Goal: Task Accomplishment & Management: Use online tool/utility

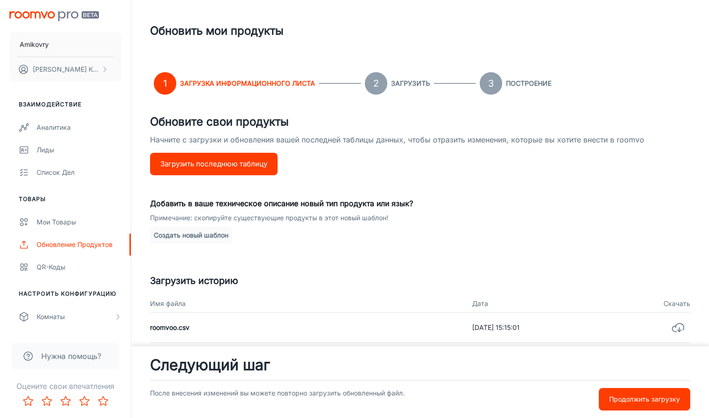
click at [250, 167] on button "Загрузить последнюю таблицу" at bounding box center [213, 164] width 127 height 22
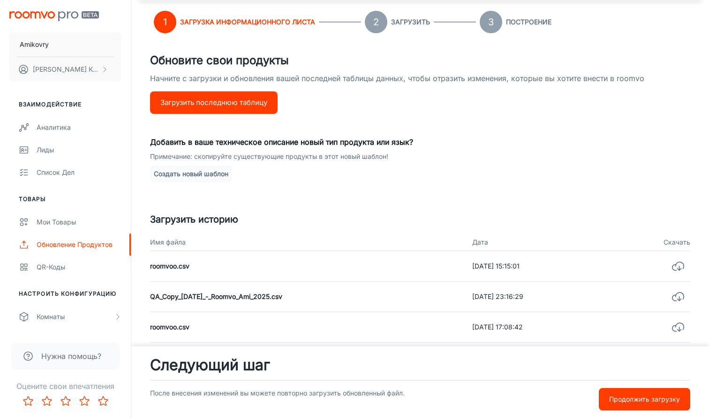
scroll to position [64, 0]
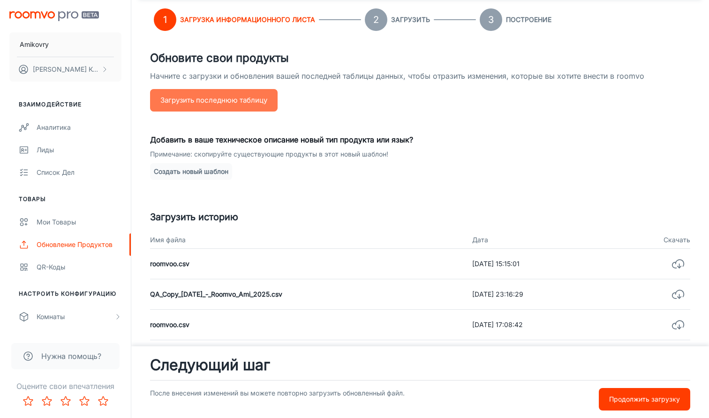
click at [237, 102] on button "Загрузить последнюю таблицу" at bounding box center [213, 100] width 127 height 22
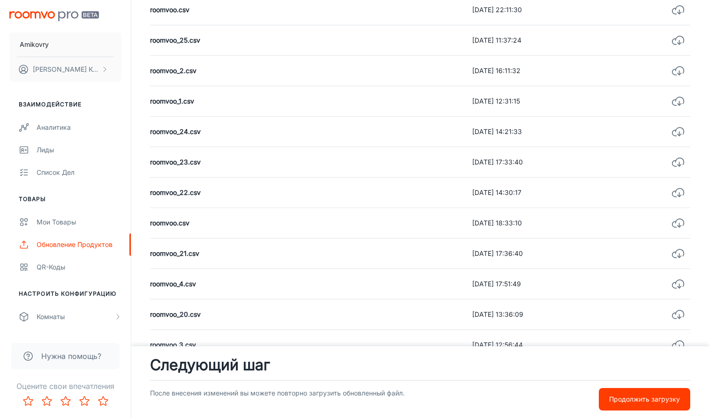
scroll to position [562, 0]
click at [682, 404] on button "Продолжить загрузку" at bounding box center [644, 399] width 91 height 22
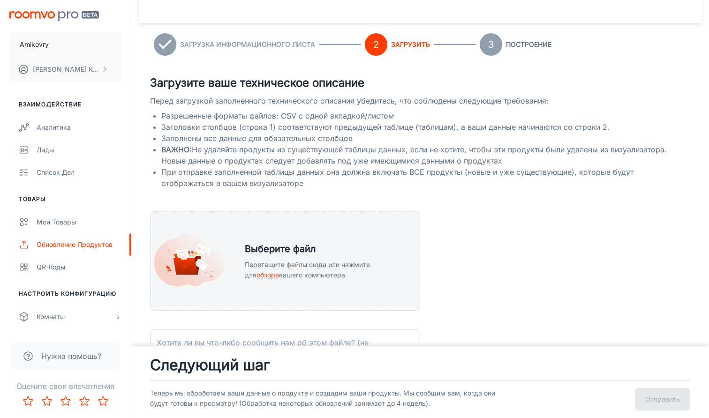
scroll to position [172, 0]
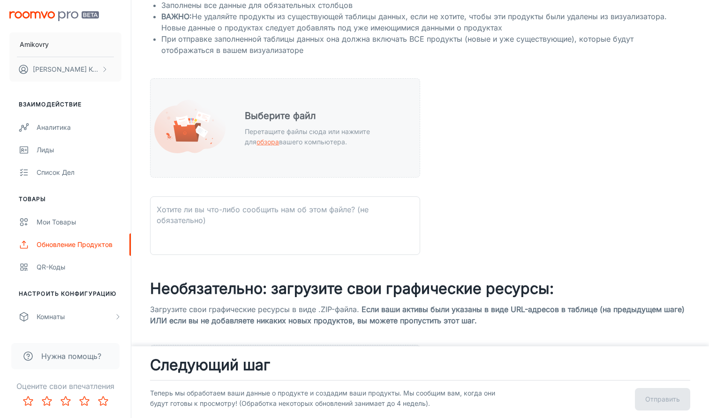
click at [257, 143] on span "обзора" at bounding box center [267, 142] width 22 height 8
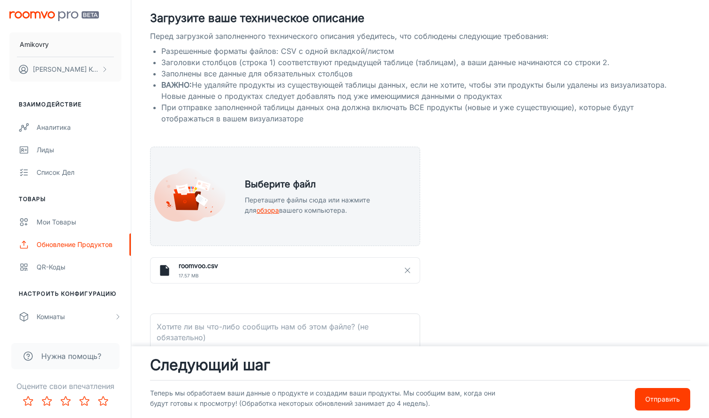
scroll to position [99, 0]
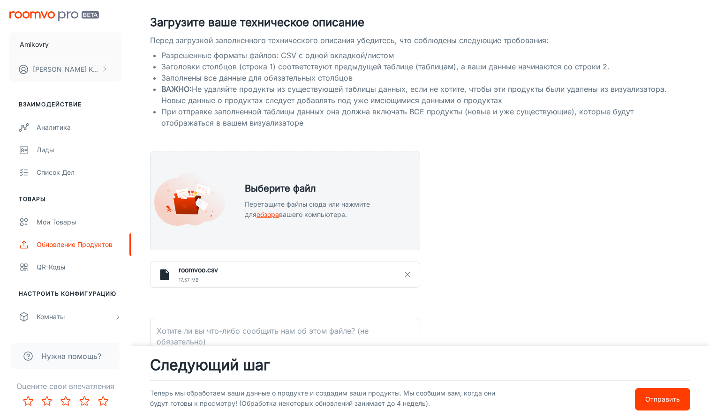
click at [645, 395] on p "Отправить" at bounding box center [662, 399] width 35 height 10
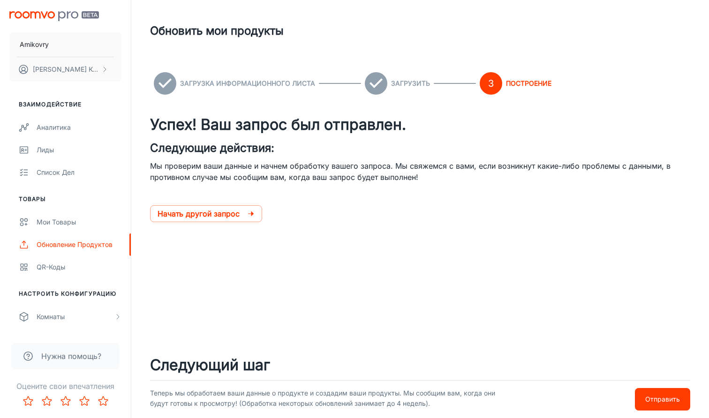
scroll to position [0, 0]
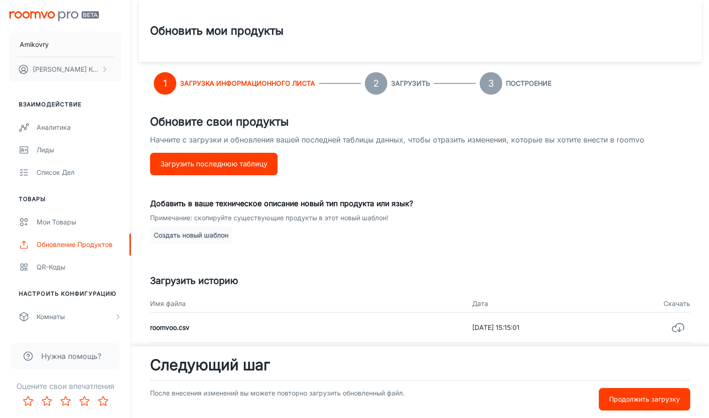
scroll to position [11, 0]
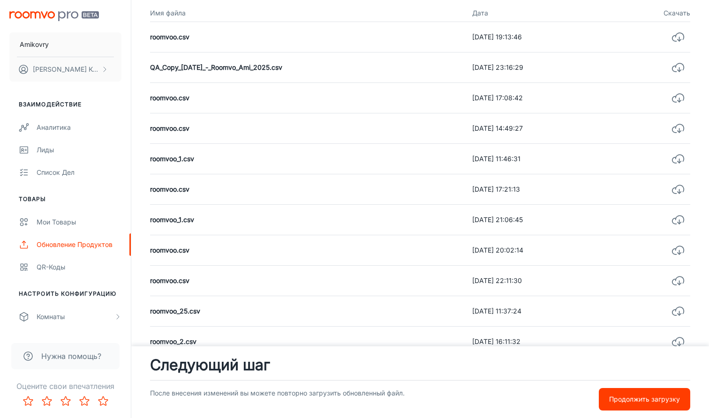
scroll to position [292, 0]
click at [637, 398] on p "Продолжить загрузку" at bounding box center [644, 399] width 71 height 10
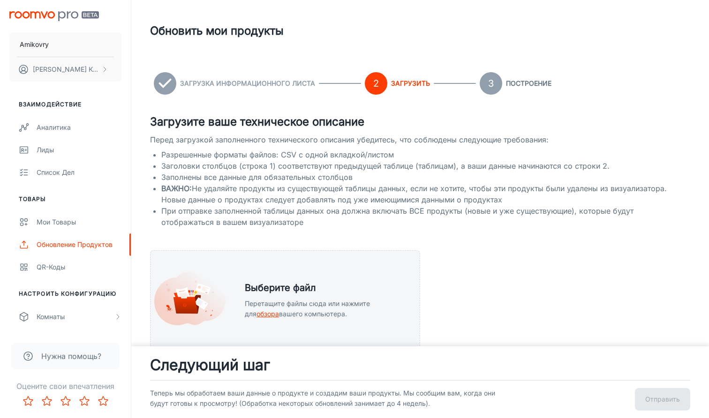
scroll to position [0, 0]
click at [564, 292] on div "Загрузите ваше техническое описание Перед загрузкой заполненного технического о…" at bounding box center [420, 364] width 540 height 503
click at [269, 88] on h6 "Загрузка информационного листа" at bounding box center [247, 83] width 135 height 10
click at [273, 83] on h6 "Загрузка информационного листа" at bounding box center [247, 83] width 135 height 10
click at [193, 84] on h6 "Загрузка информационного листа" at bounding box center [247, 83] width 135 height 10
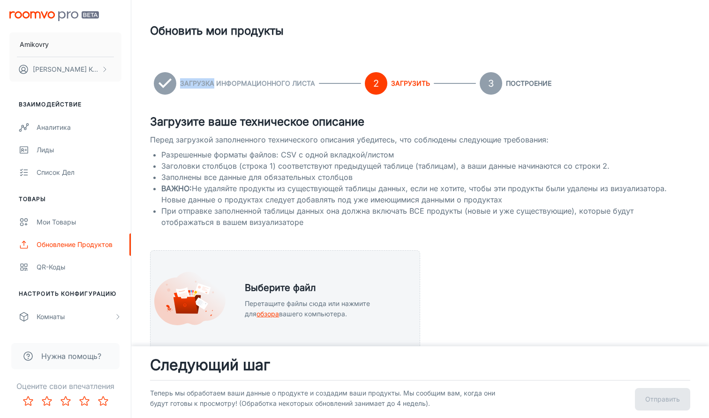
click at [193, 84] on h6 "Загрузка информационного листа" at bounding box center [247, 83] width 135 height 10
click at [65, 244] on div "Обновление продуктов" at bounding box center [79, 245] width 85 height 10
click at [243, 112] on div "Загрузка информационного листа 2 Загрузить 3 Построение Загрузите ваше техничес…" at bounding box center [420, 367] width 540 height 611
